Goal: Find specific page/section: Find specific page/section

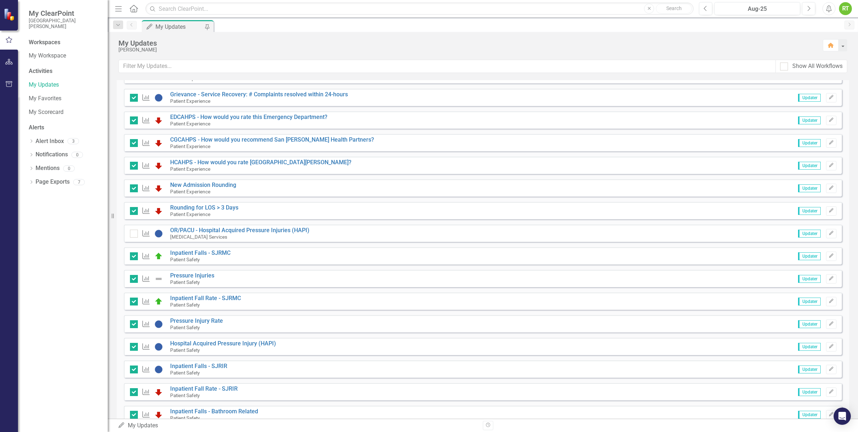
scroll to position [269, 0]
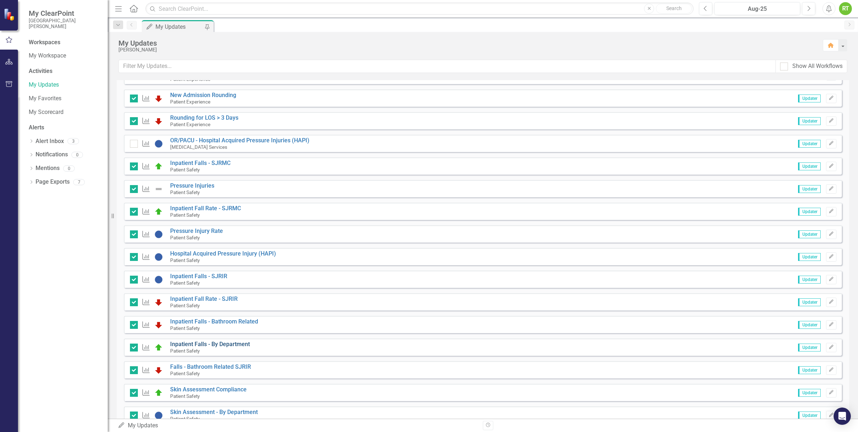
click at [230, 343] on link "Inpatient Falls - By Department" at bounding box center [210, 343] width 80 height 7
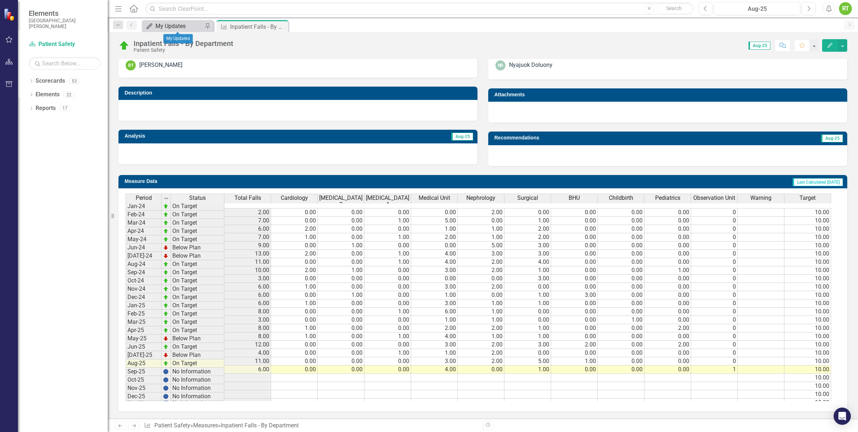
click at [192, 26] on div "My Updates" at bounding box center [179, 26] width 47 height 9
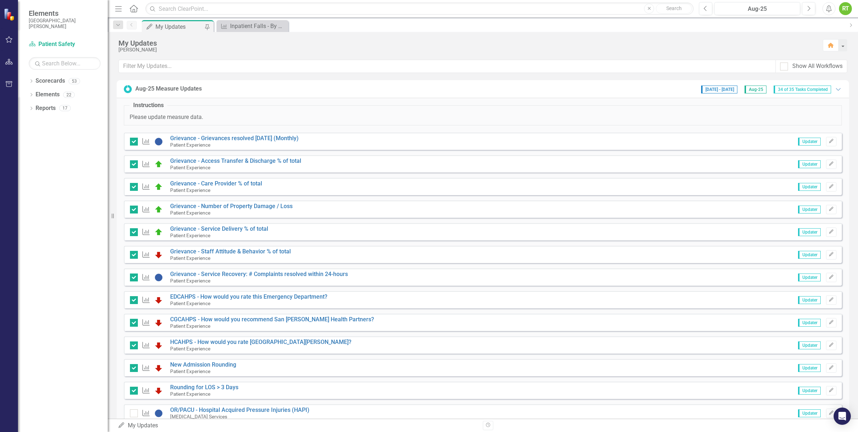
scroll to position [269, 0]
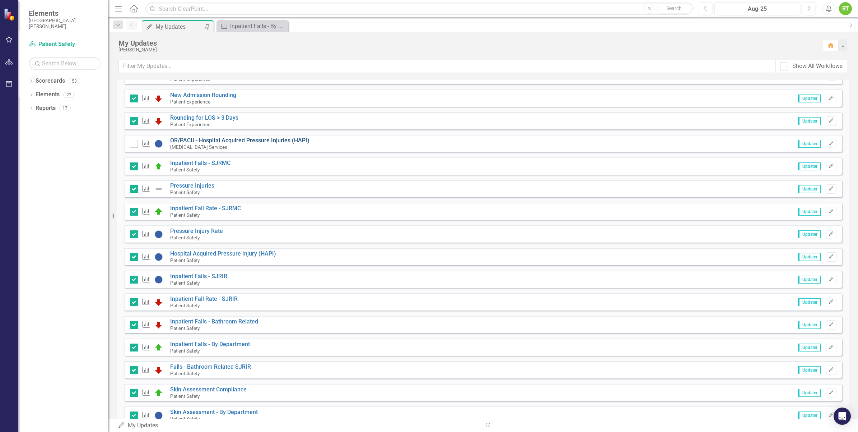
click at [196, 139] on link "OR/PACU - Hospital Acquired Pressure Injuries (HAPI)" at bounding box center [239, 140] width 139 height 7
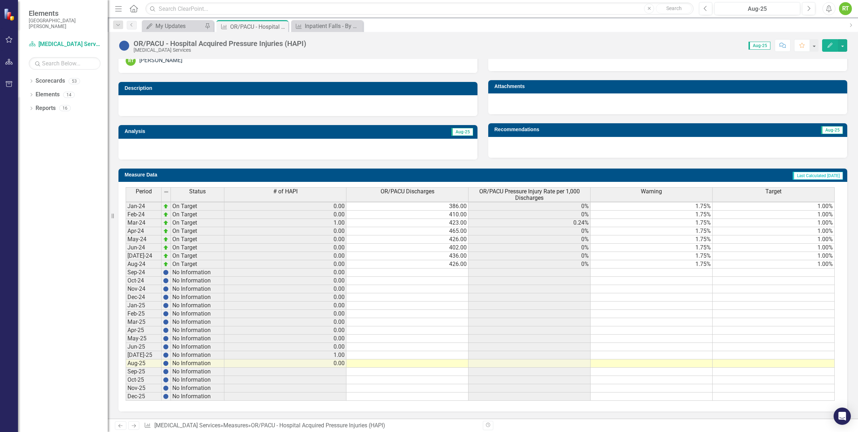
scroll to position [170, 0]
click at [309, 24] on div "Inpatient Falls - By Department" at bounding box center [329, 26] width 49 height 9
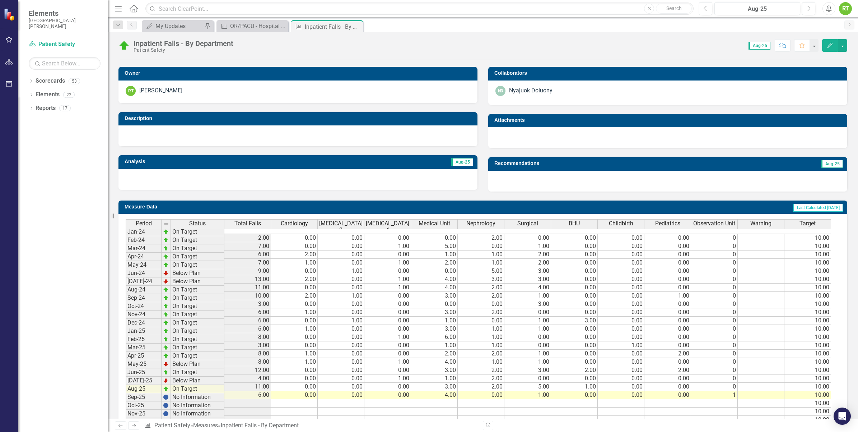
scroll to position [166, 0]
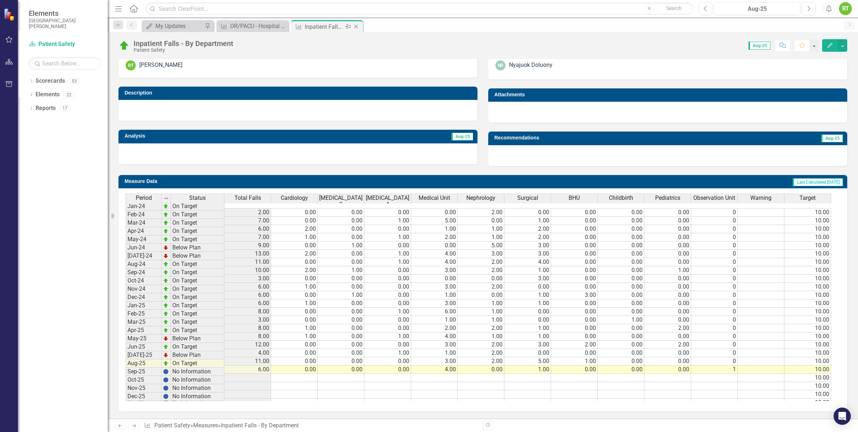
click at [336, 20] on div "Measure Inpatient Falls - By Department Pin Close" at bounding box center [327, 26] width 72 height 12
click at [356, 26] on icon "Close" at bounding box center [356, 27] width 7 height 6
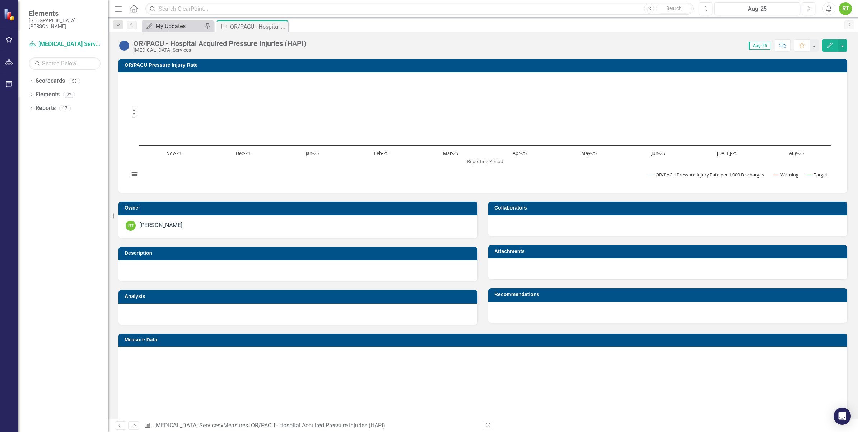
click at [164, 25] on div "My Updates" at bounding box center [179, 26] width 47 height 9
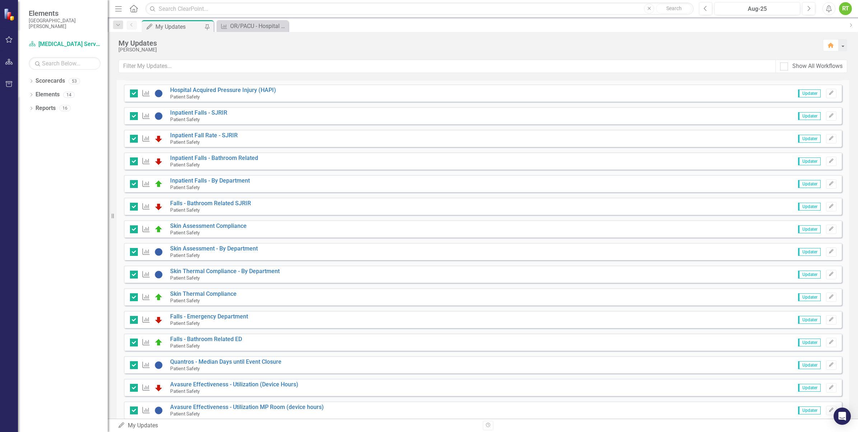
scroll to position [388, 0]
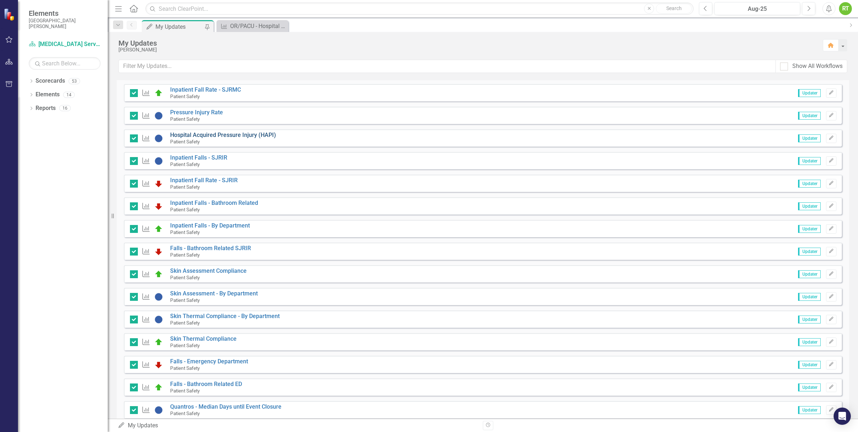
click at [200, 132] on link "Hospital Acquired Pressure Injury (HAPI)" at bounding box center [223, 134] width 106 height 7
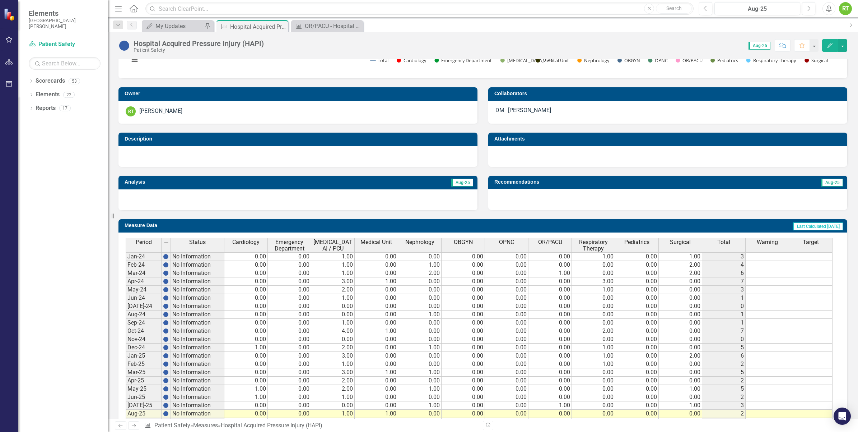
scroll to position [171, 0]
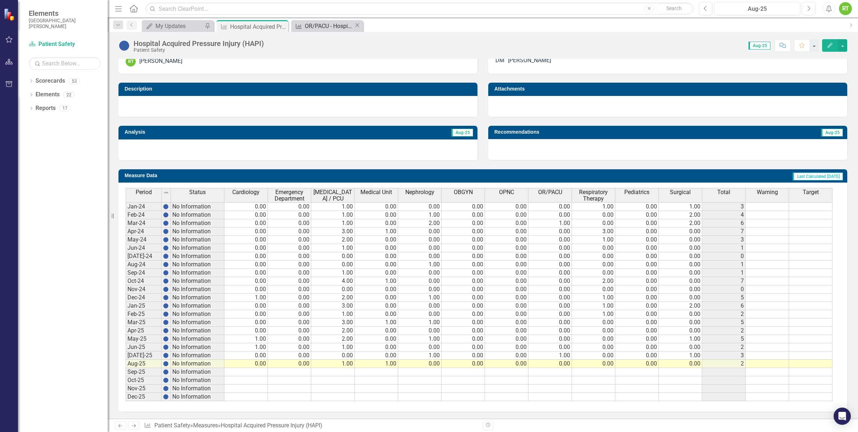
click at [319, 27] on div "OR/PACU - Hospital Acquired Pressure Injuries (HAPI)" at bounding box center [329, 26] width 49 height 9
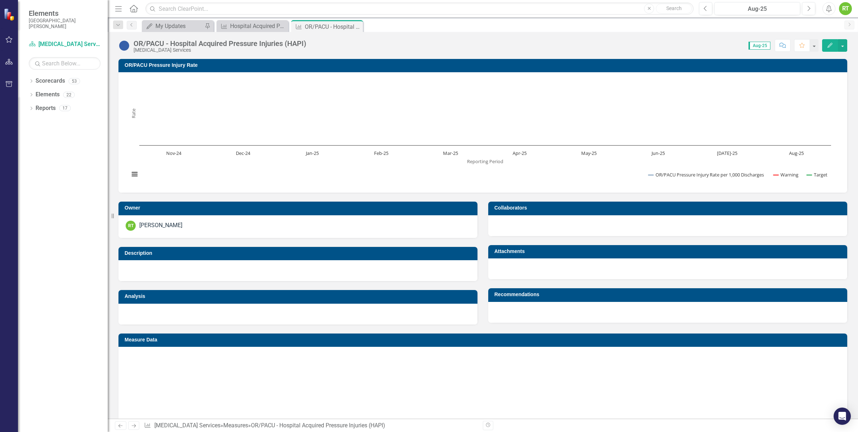
click at [312, 19] on div "Dropdown Search My Updates My Updates Pin Measure Hospital Acquired Pressure In…" at bounding box center [483, 25] width 751 height 14
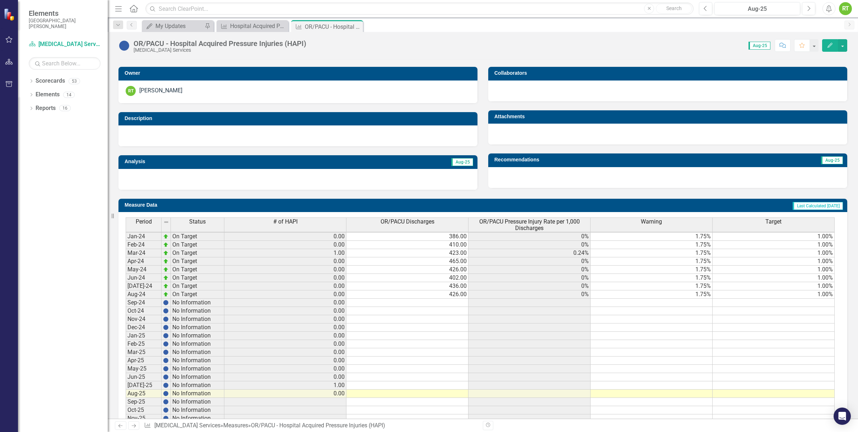
scroll to position [170, 0]
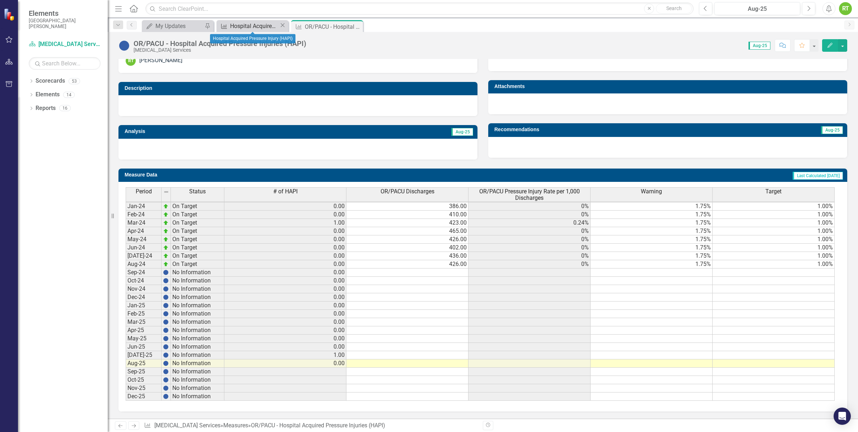
click at [250, 23] on div "Hospital Acquired Pressure Injury (HAPI)" at bounding box center [254, 26] width 49 height 9
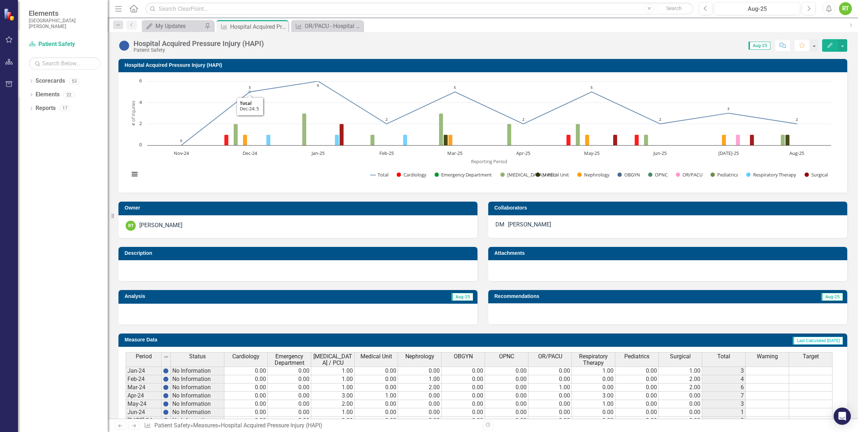
scroll to position [171, 0]
